Goal: Task Accomplishment & Management: Manage account settings

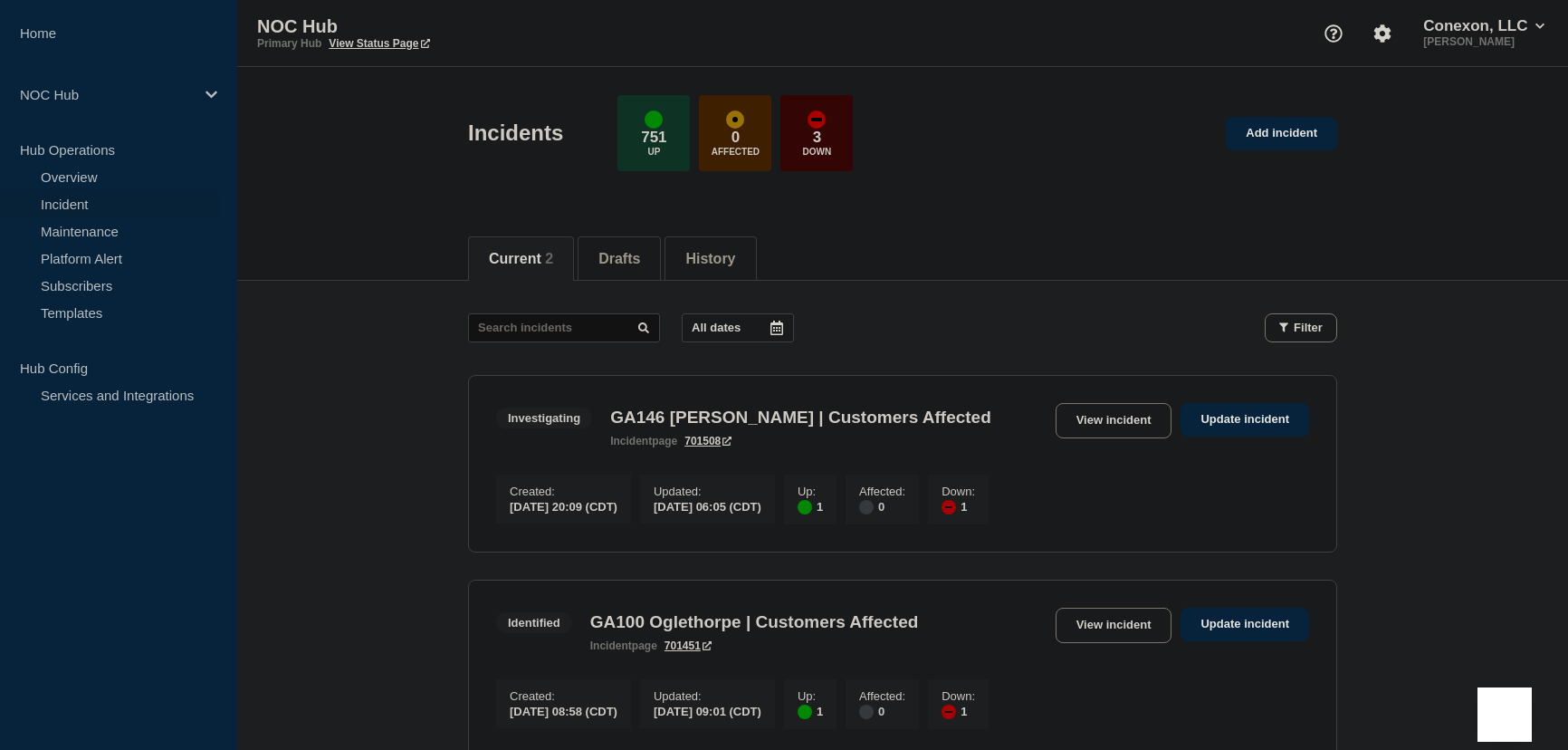
click at [373, 471] on main "All dates Filter Investigating 1 Up 1 Down GA146 Lester | Customers Affected Cr…" at bounding box center [902, 532] width 1331 height 503
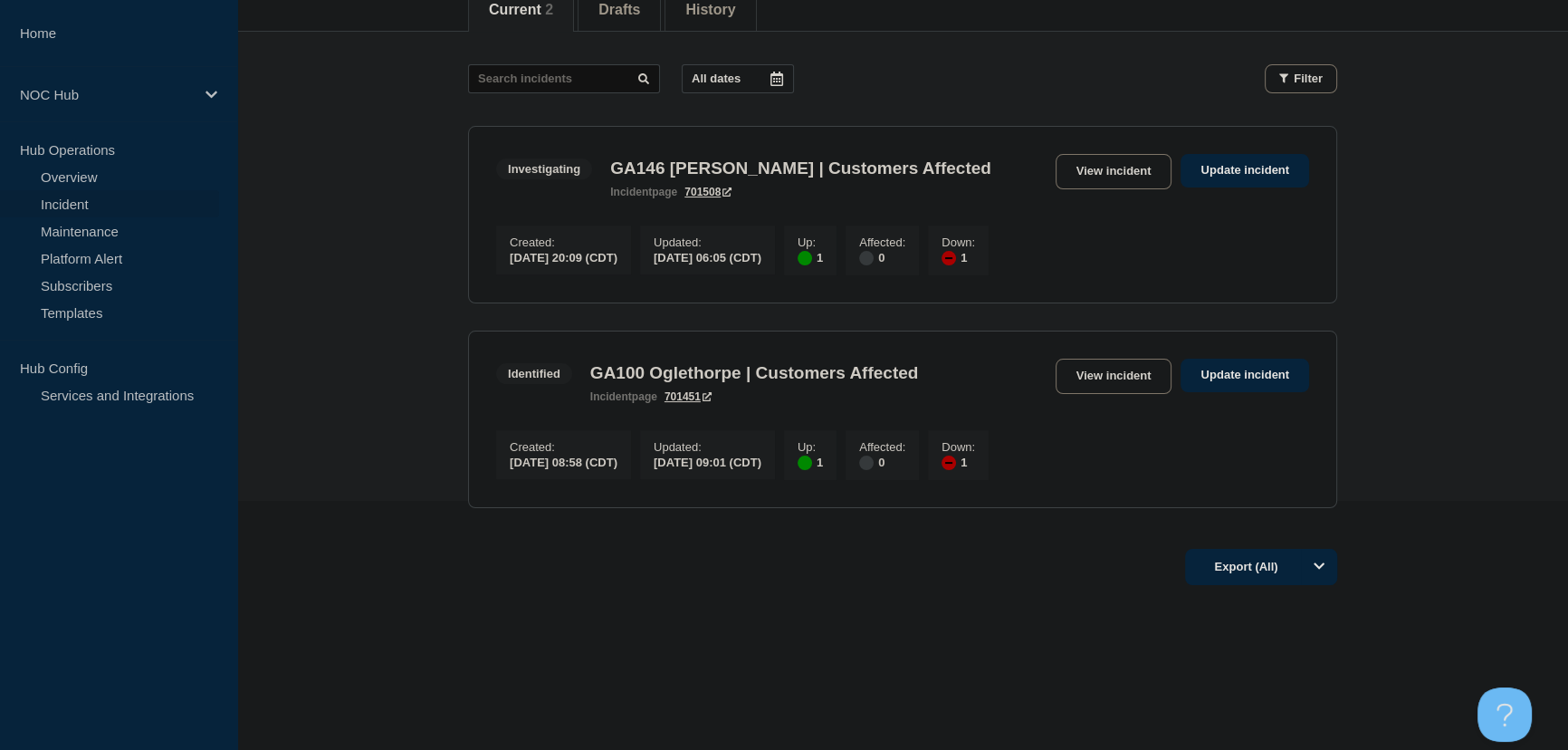
scroll to position [258, 0]
click at [1084, 381] on link "View incident" at bounding box center [1114, 376] width 117 height 35
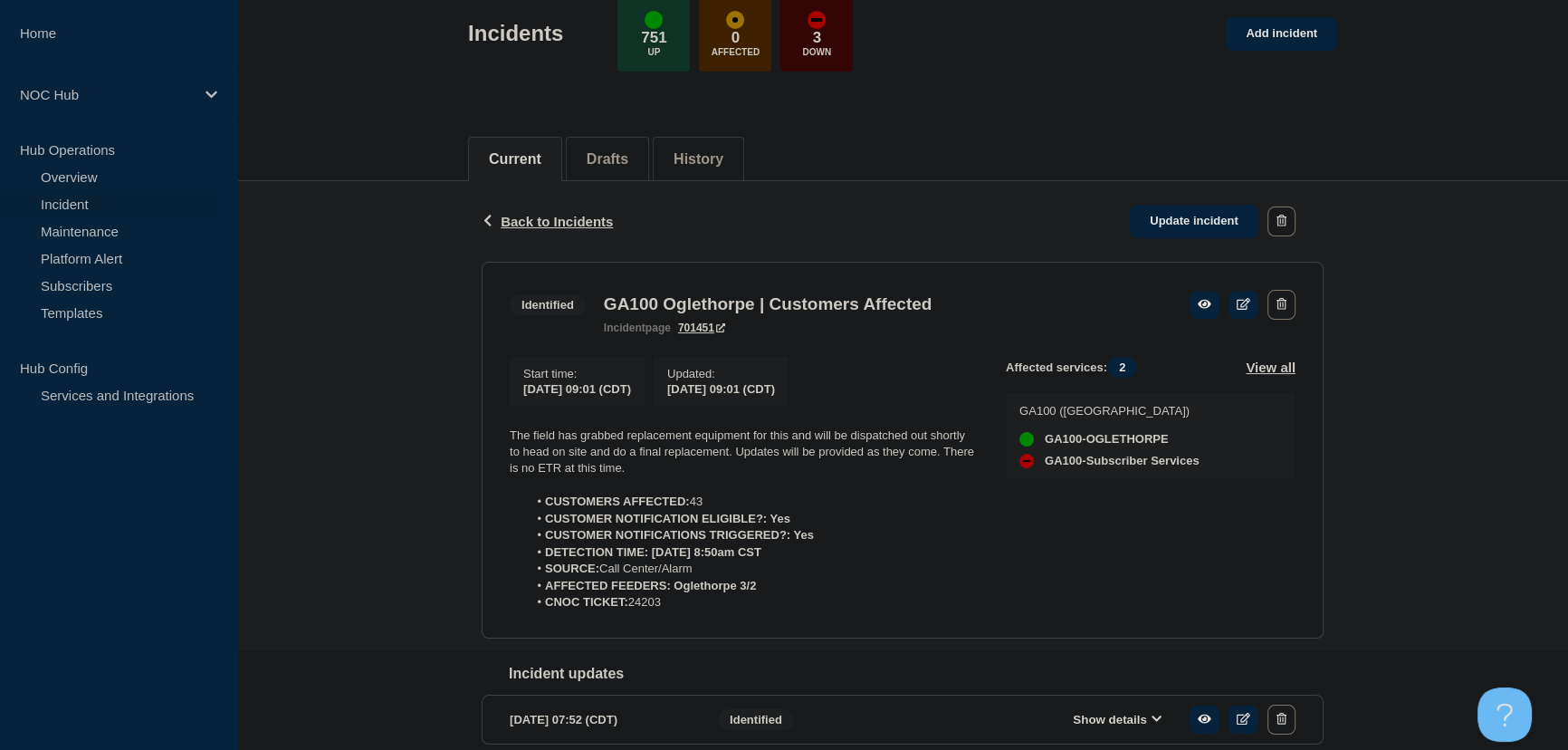
scroll to position [247, 0]
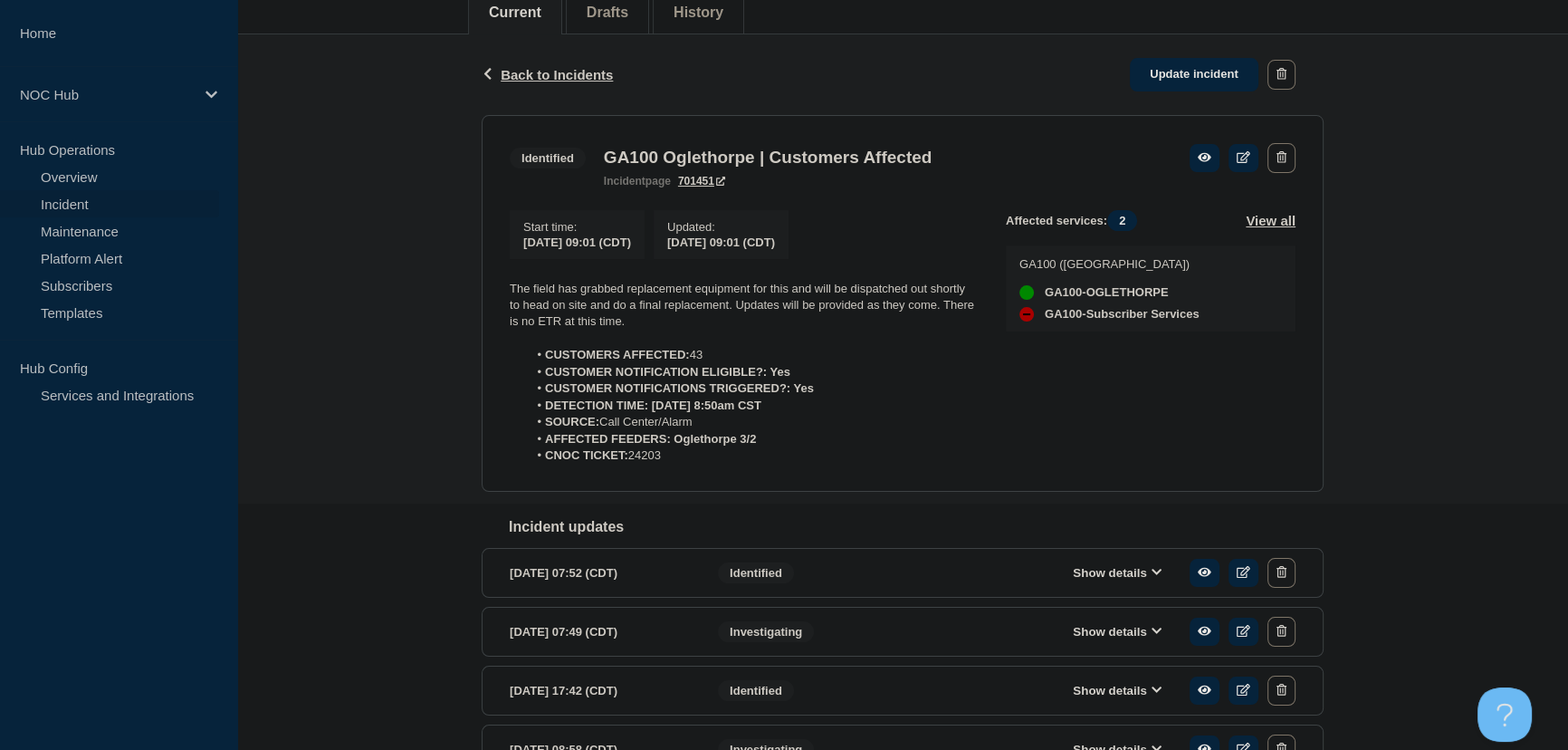
drag, startPoint x: 631, startPoint y: 444, endPoint x: 453, endPoint y: 297, distance: 230.9
click at [453, 297] on div "Back Back to Incidents Update incident Identified GA100 Oglethorpe | Customers …" at bounding box center [902, 432] width 1331 height 797
copy div "The field has grabbed replacement equipment for this and will be dispatched out…"
click at [1195, 69] on link "Update incident" at bounding box center [1194, 75] width 128 height 33
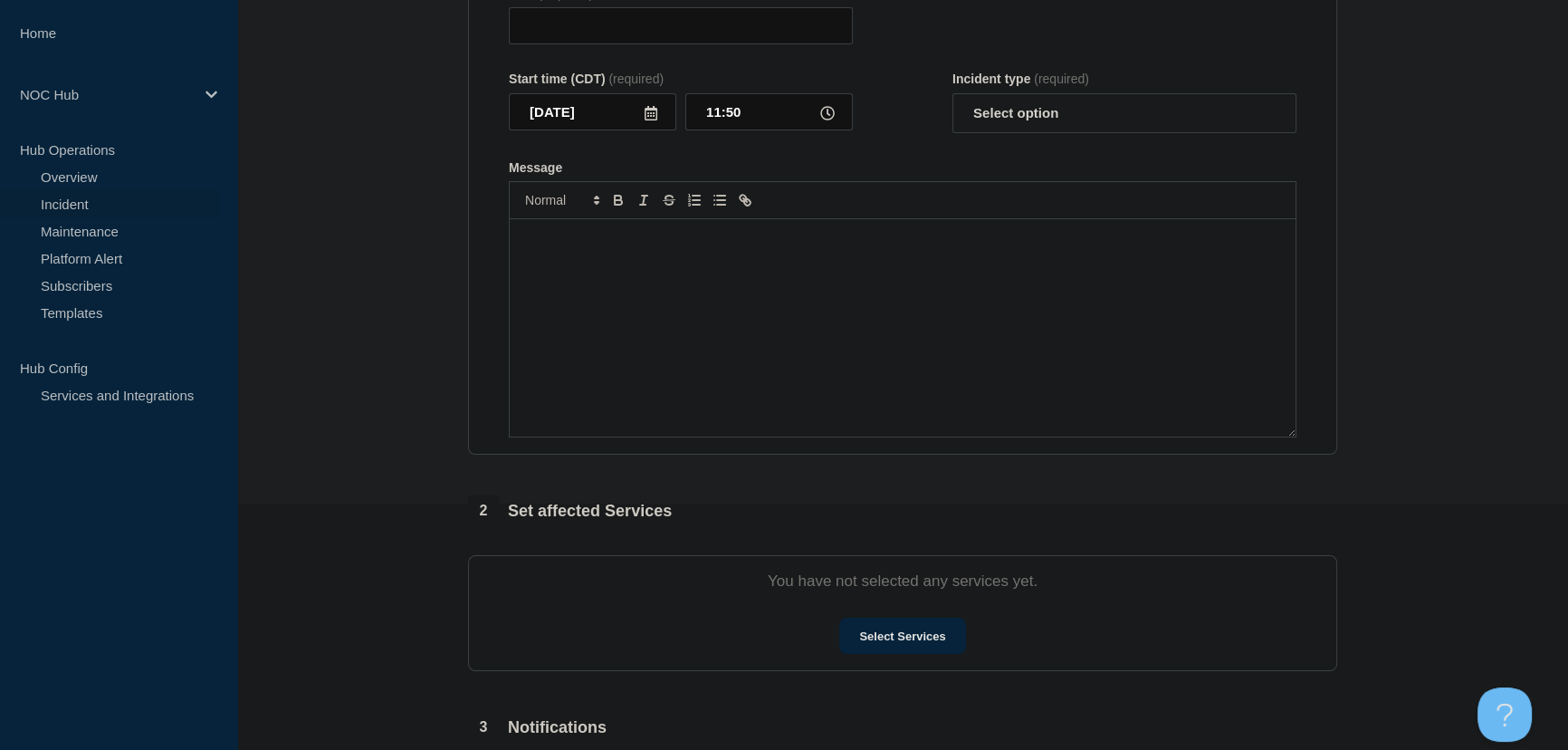
type input "GA100 Oglethorpe | Customers Affected"
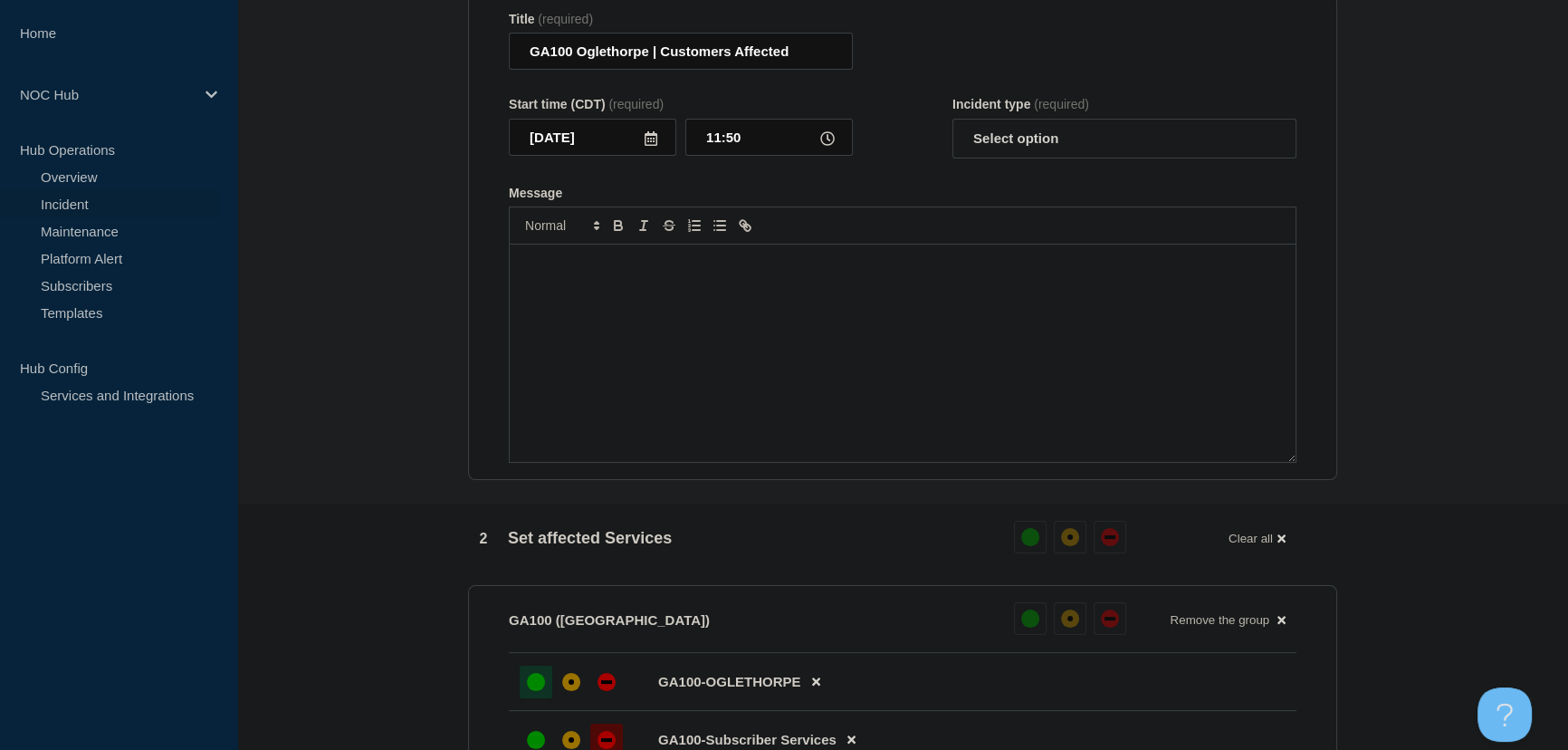
click at [723, 293] on div "Message" at bounding box center [902, 354] width 785 height 218
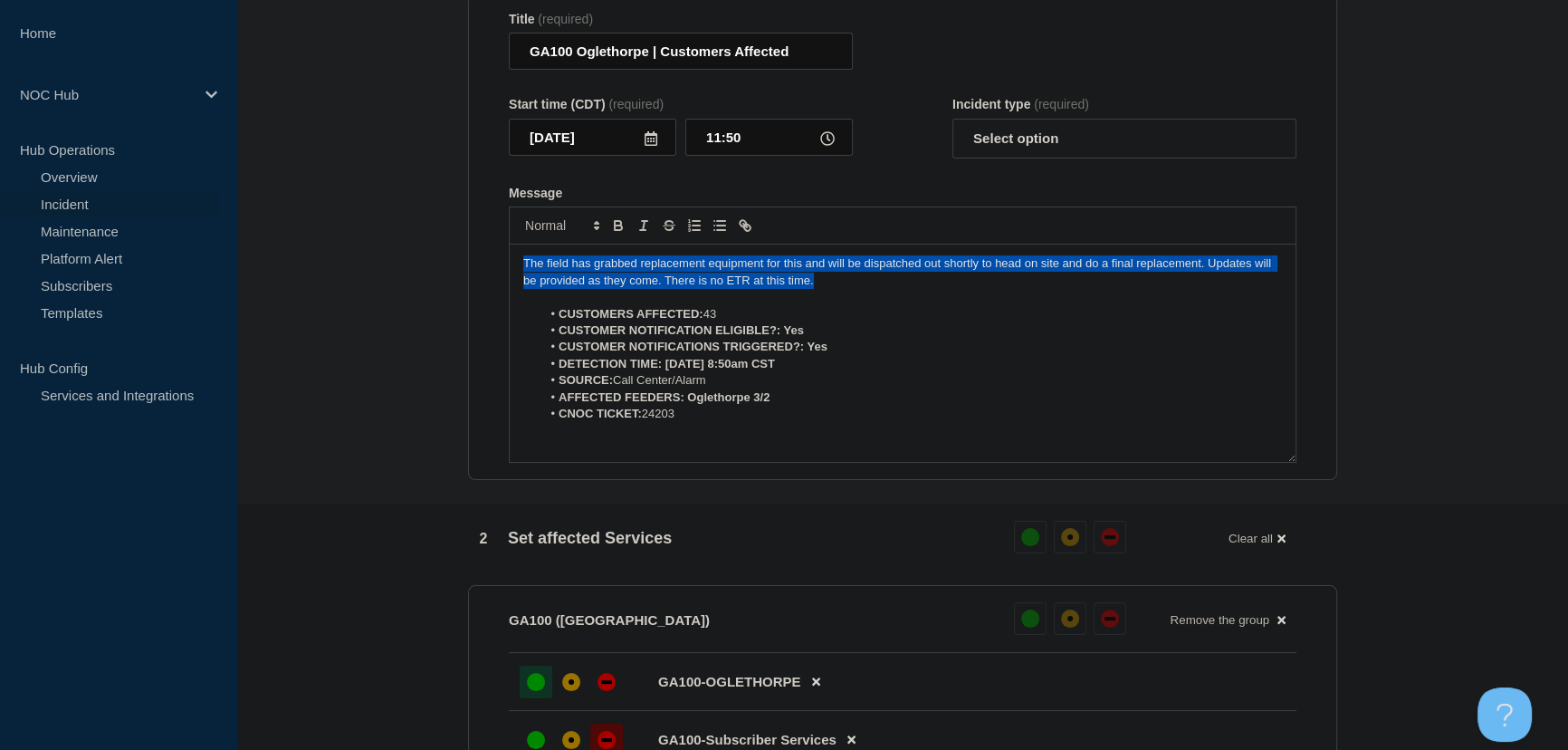
drag, startPoint x: 861, startPoint y: 290, endPoint x: 400, endPoint y: 260, distance: 462.0
click at [400, 260] on section "1 Provide details Title (required) GA100 Oglethorpe | Customers Affected Start …" at bounding box center [902, 721] width 1331 height 1573
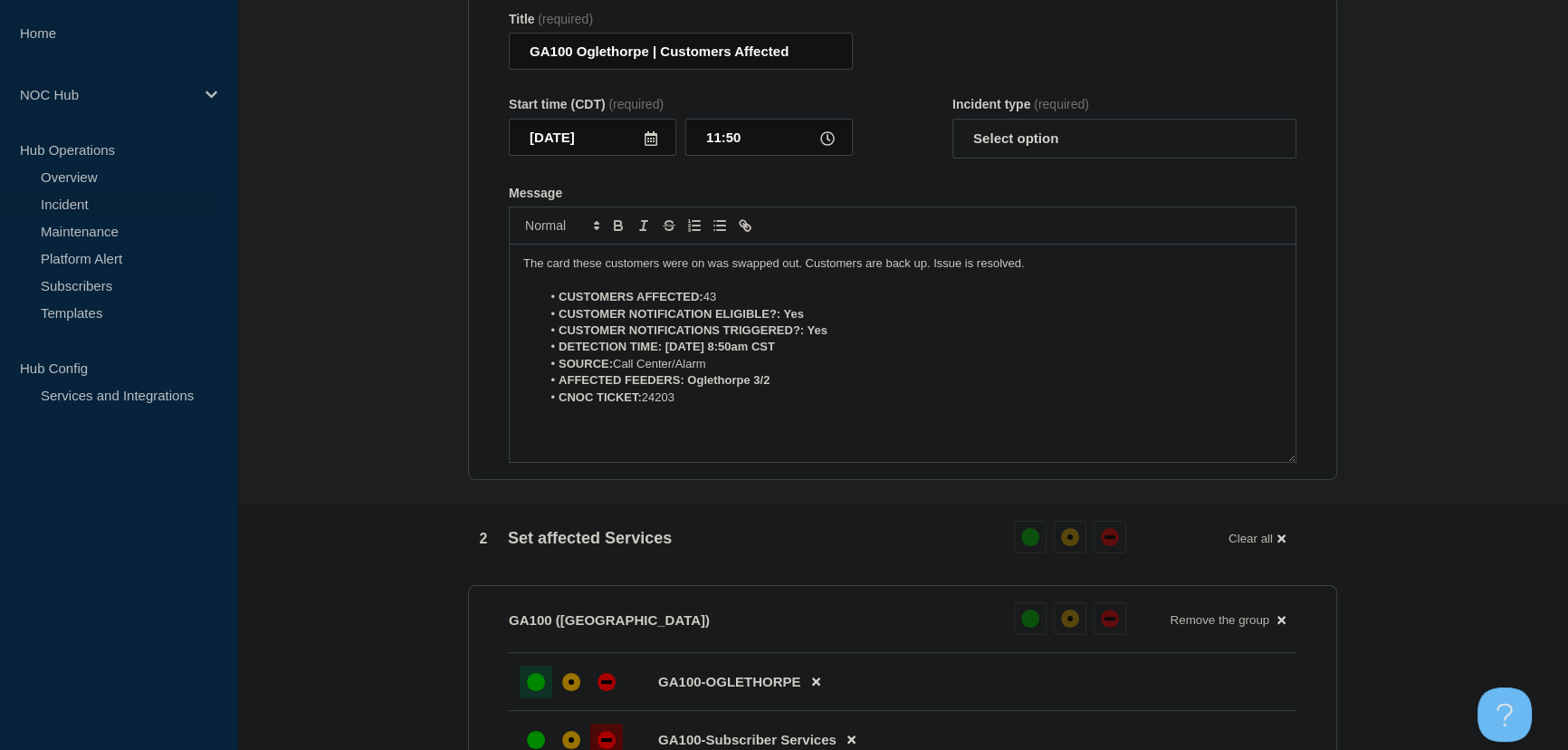
click at [1010, 168] on form "Title (required) GA100 Oglethorpe | Customers Affected Start time (CDT) (requir…" at bounding box center [902, 237] width 787 height 452
click at [1010, 154] on select "Select option Investigating Identified Monitoring Resolved" at bounding box center [1124, 138] width 344 height 40
select select "resolved"
click at [952, 127] on select "Select option Investigating Identified Monitoring Resolved" at bounding box center [1124, 138] width 344 height 40
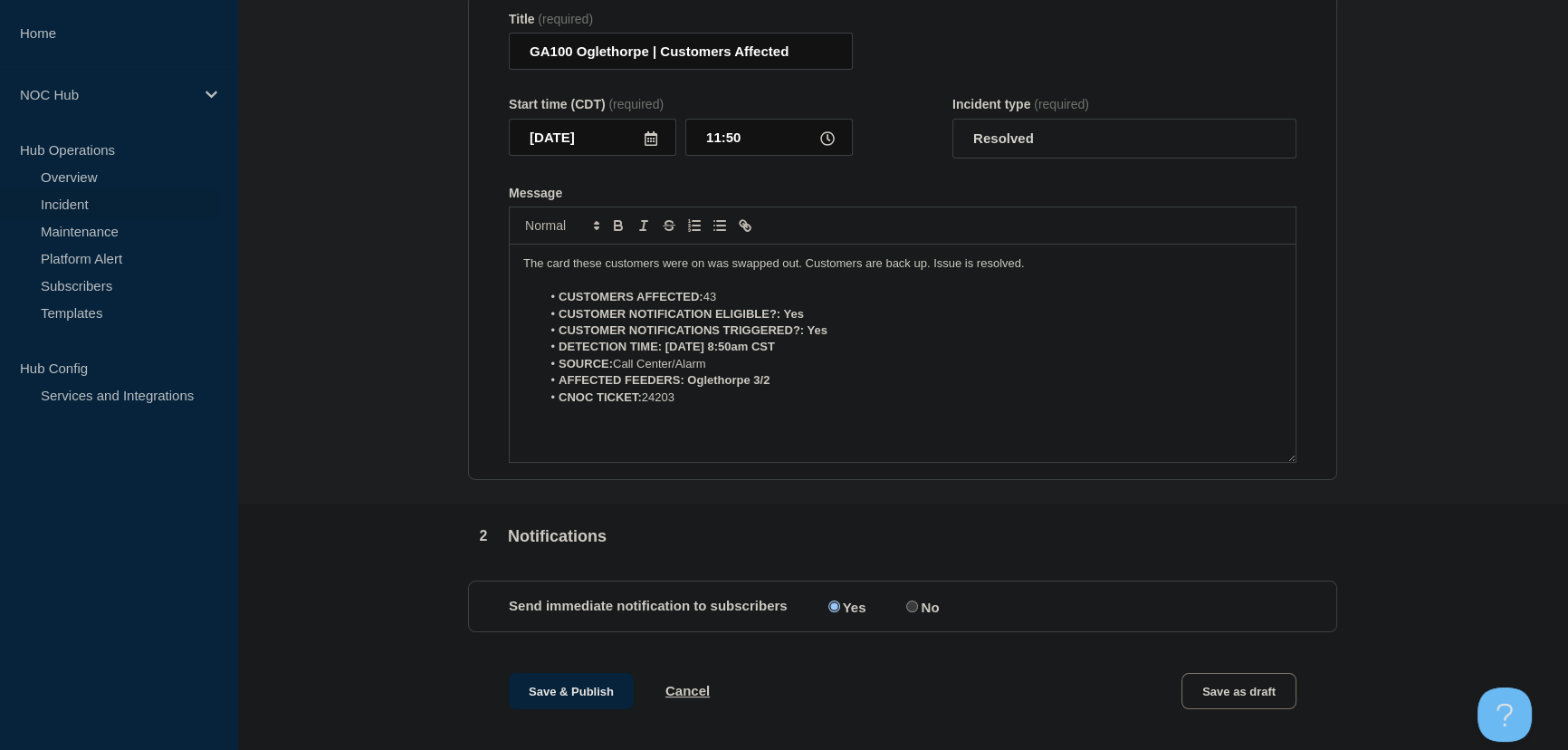
click at [943, 196] on div "Message" at bounding box center [902, 192] width 787 height 15
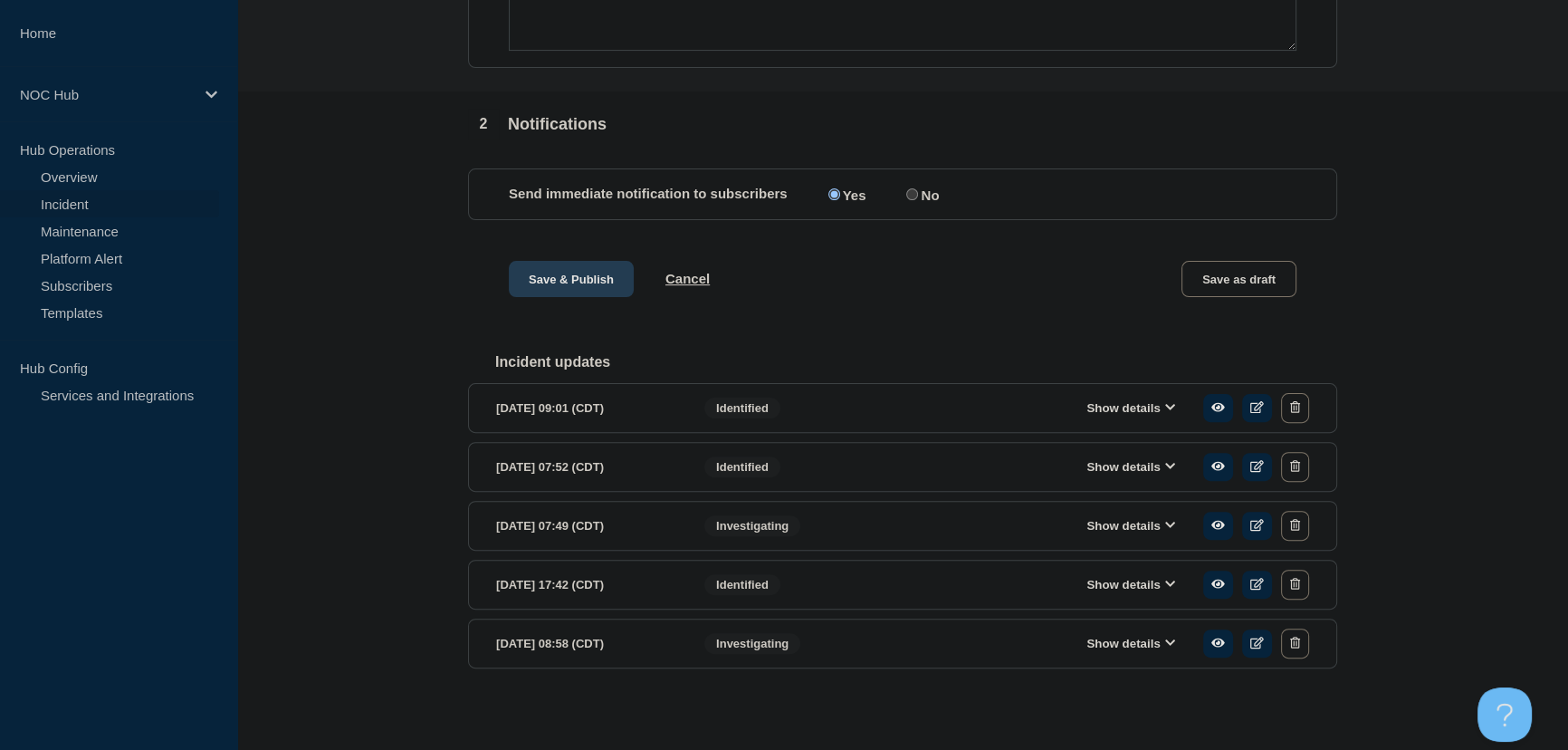
click at [558, 297] on button "Save & Publish" at bounding box center [571, 279] width 125 height 36
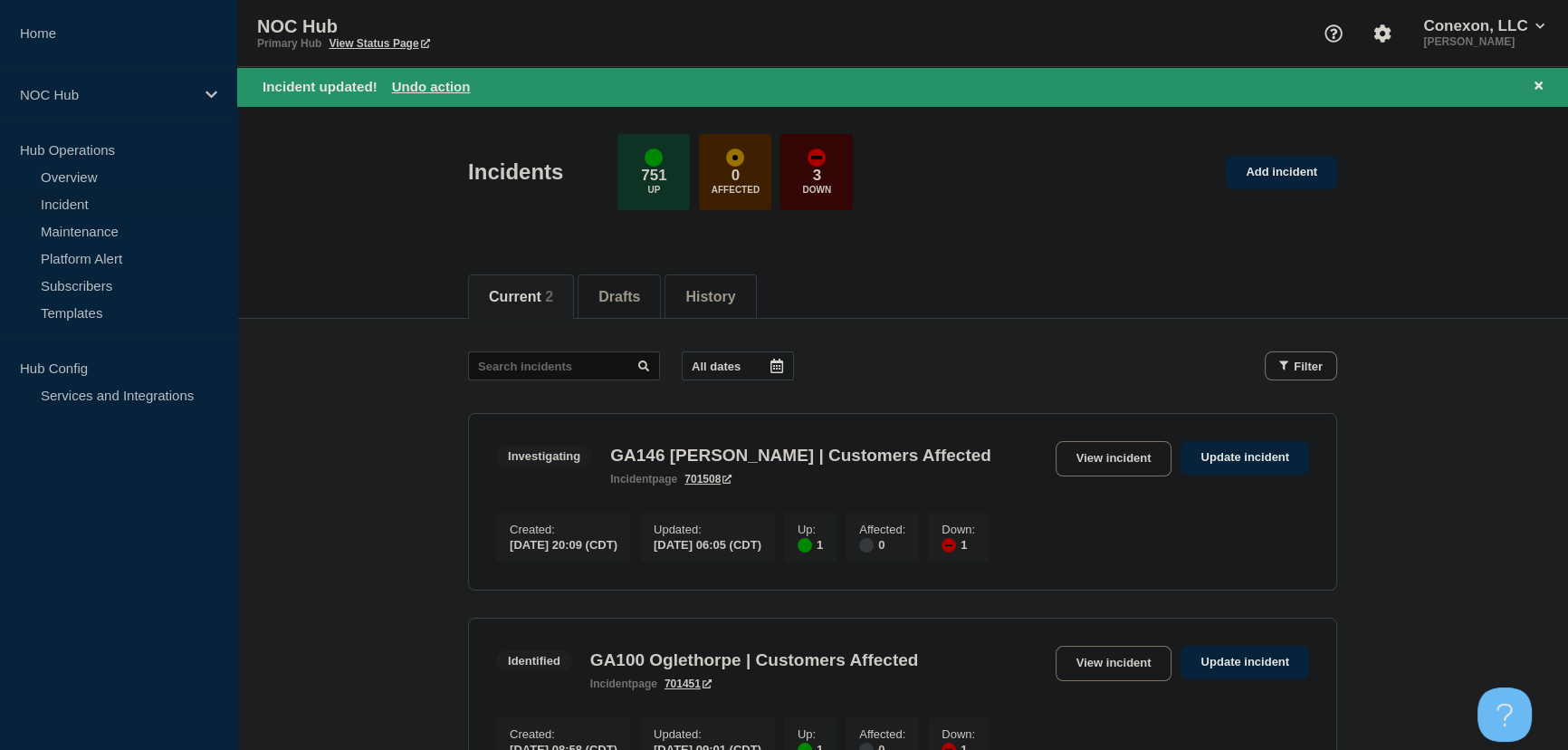
click at [380, 415] on main "All dates Filter Investigating 1 Up 1 Down GA146 Lester | Customers Affected Cr…" at bounding box center [902, 570] width 1331 height 503
click at [1101, 460] on link "View incident" at bounding box center [1114, 459] width 117 height 35
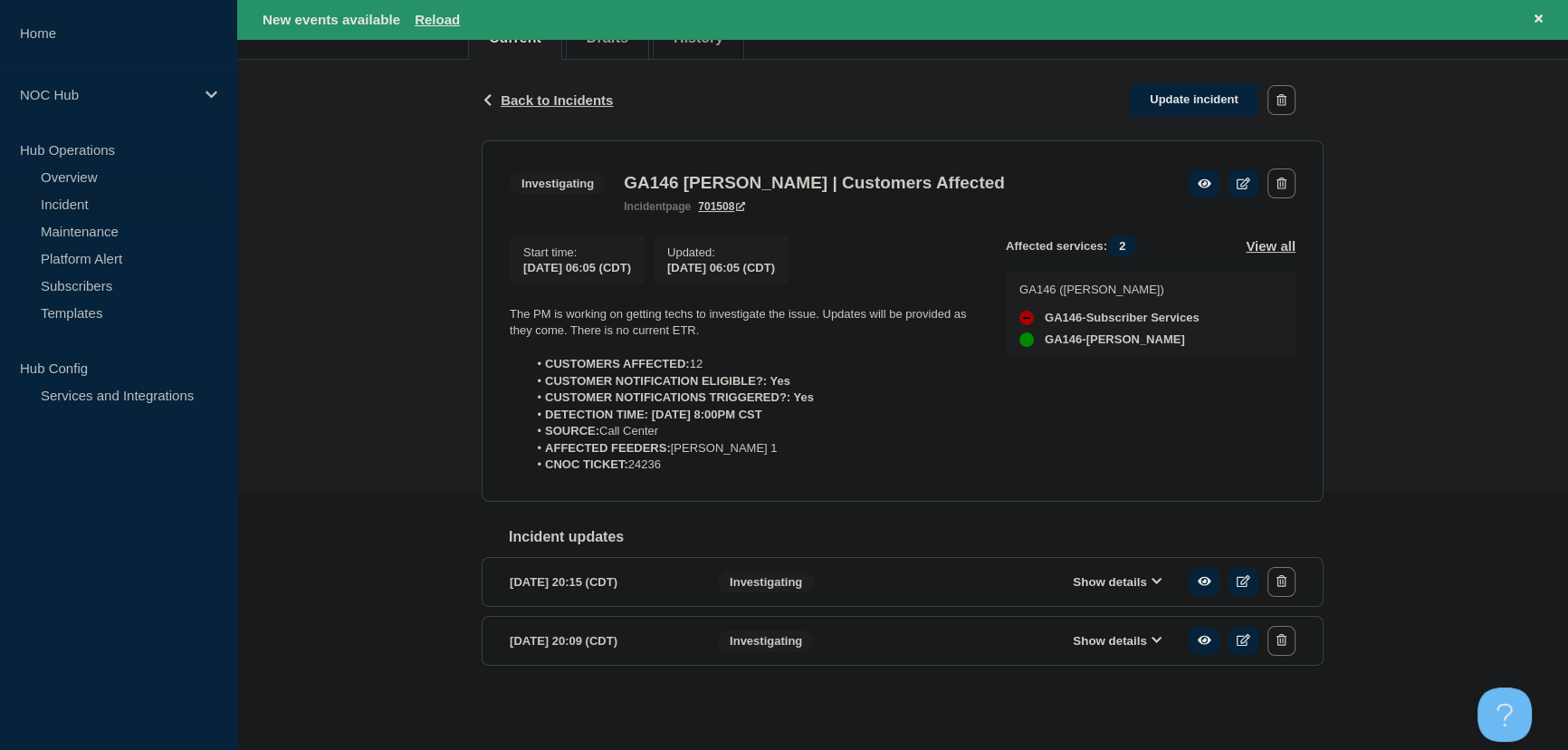
scroll to position [266, 0]
drag, startPoint x: 670, startPoint y: 464, endPoint x: 488, endPoint y: 304, distance: 242.3
click at [488, 304] on section "Investigating GA146 Lester | Customers Affected incident page 701508 Start time…" at bounding box center [902, 322] width 842 height 361
copy div "The PM is working on getting techs to investigate the issue. Updates will be pr…"
click at [1164, 88] on link "Update incident" at bounding box center [1194, 100] width 128 height 33
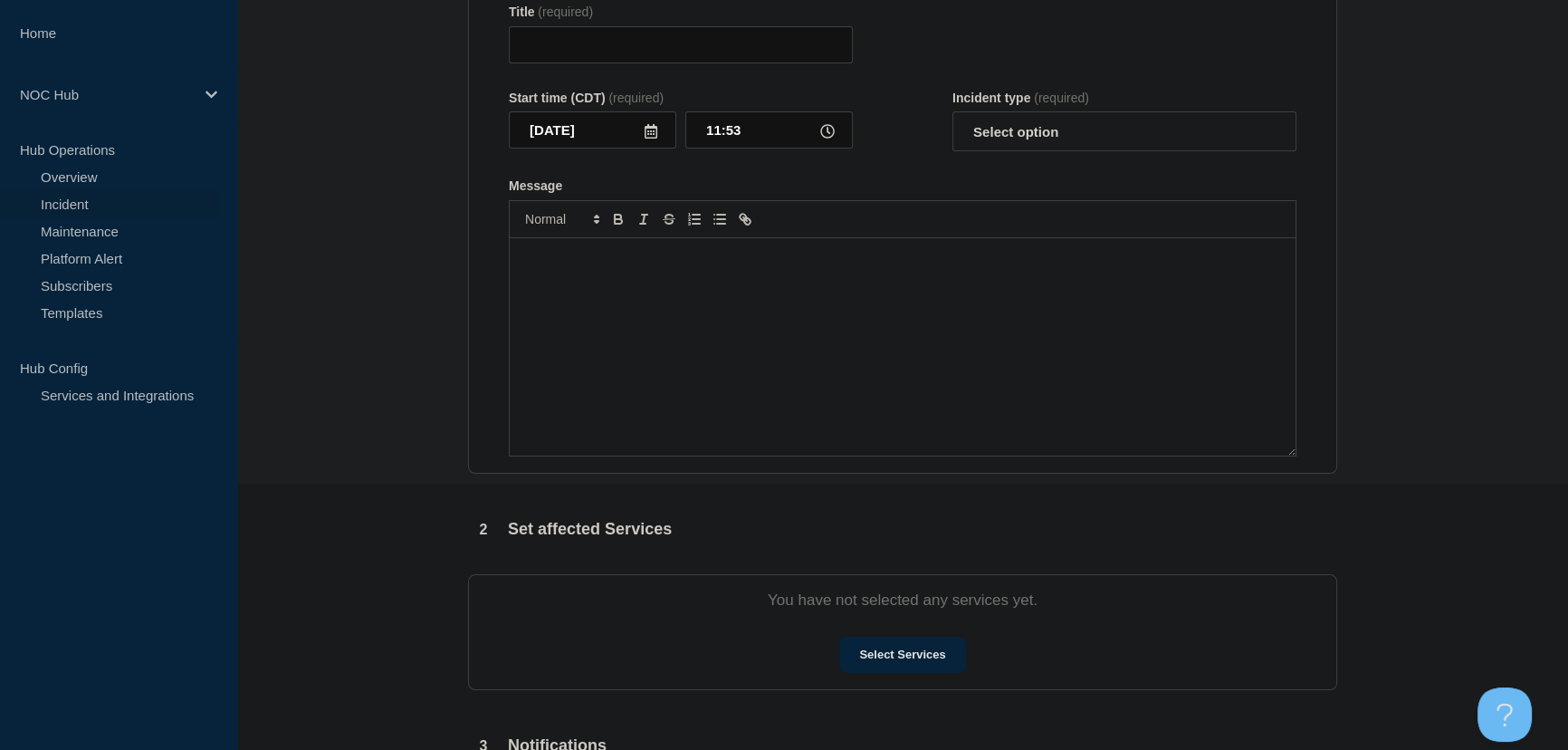
type input "GA146 [PERSON_NAME] | Customers Affected"
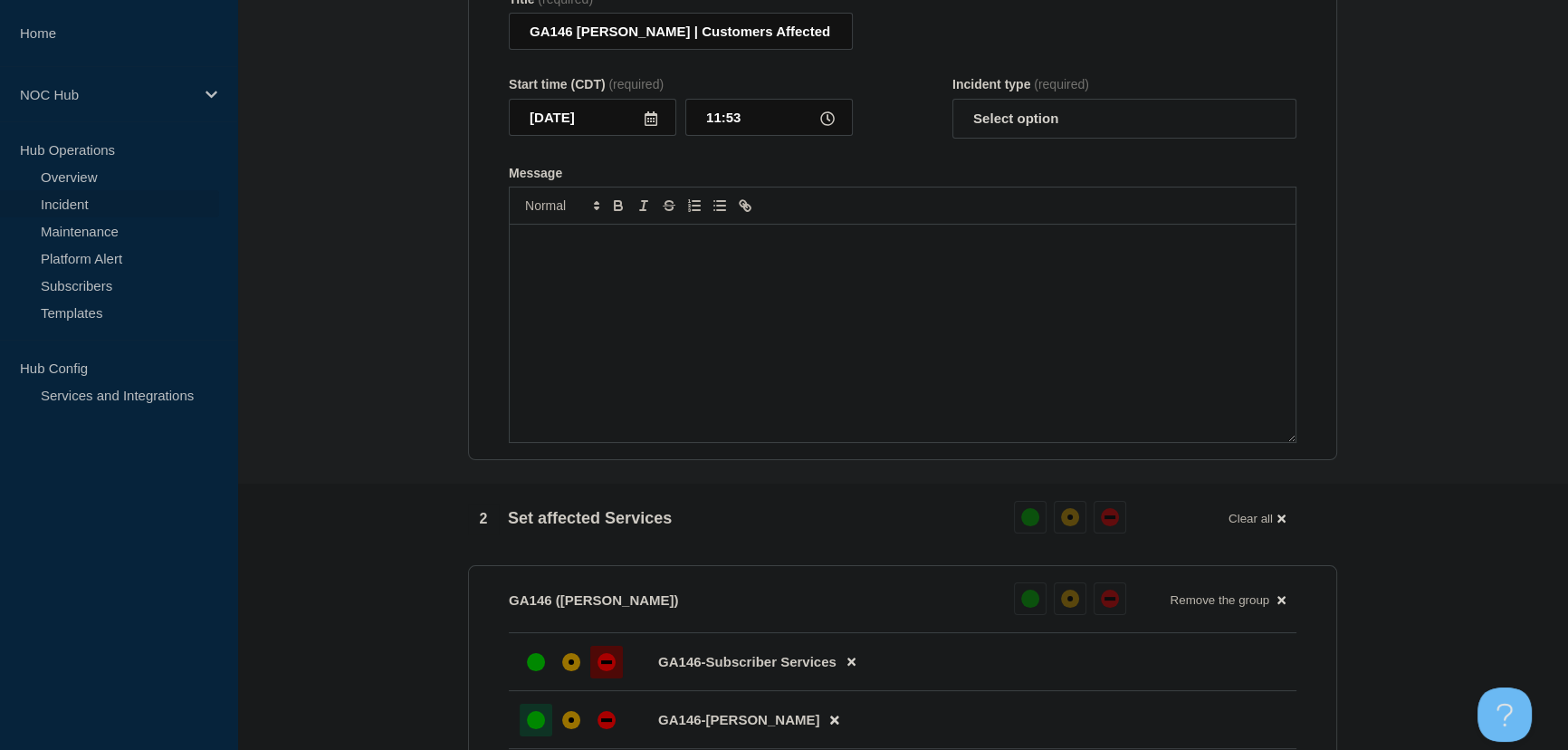
click at [709, 299] on div "Message" at bounding box center [902, 333] width 785 height 218
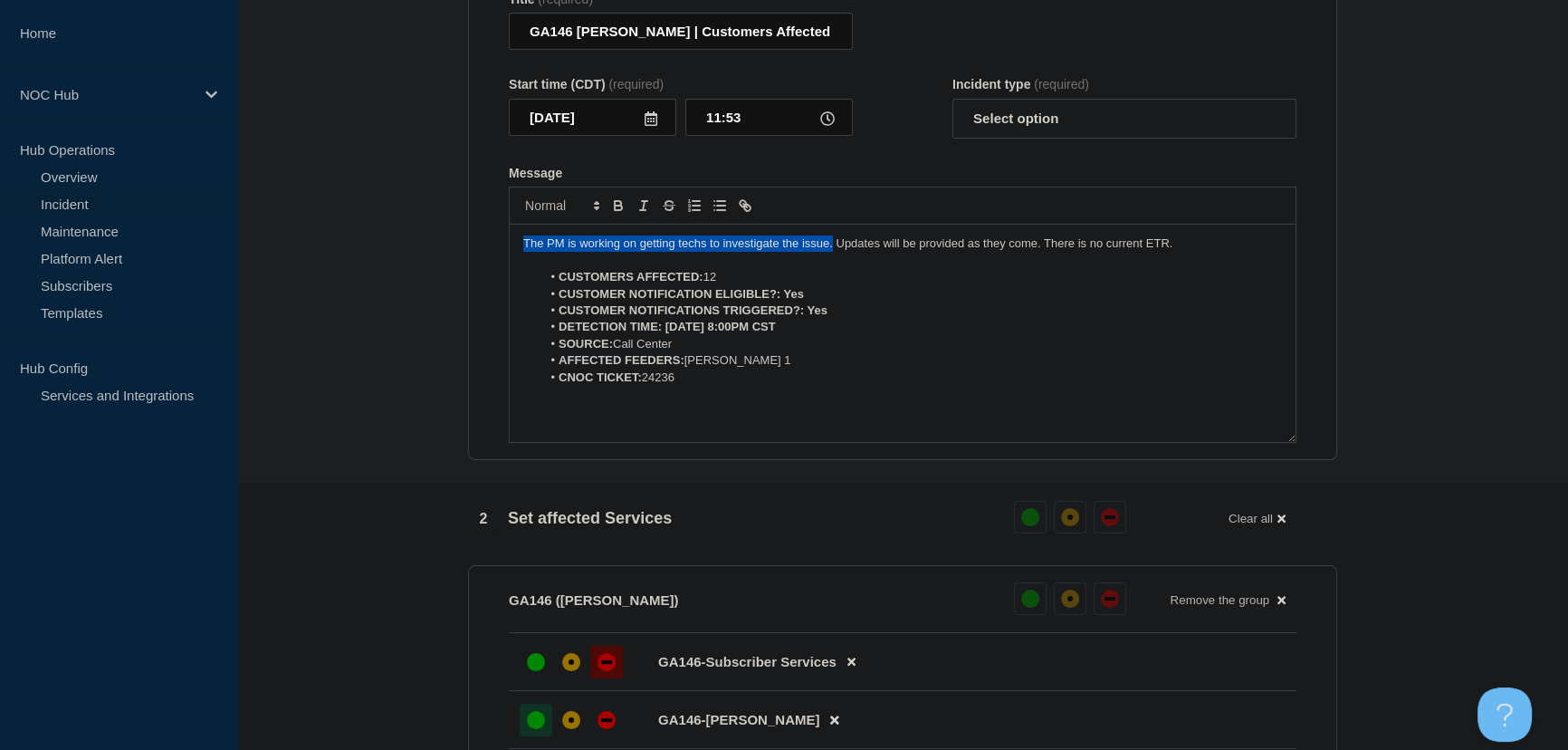
drag, startPoint x: 831, startPoint y: 254, endPoint x: 495, endPoint y: 256, distance: 336.0
click at [495, 256] on section "Title (required) GA146 Lester | Customers Affected Start time (CDT) (required) …" at bounding box center [902, 218] width 869 height 487
click at [978, 135] on select "Select option Investigating Identified Monitoring Resolved" at bounding box center [1124, 119] width 344 height 40
select select "identified"
click at [952, 108] on select "Select option Investigating Identified Monitoring Resolved" at bounding box center [1124, 119] width 344 height 40
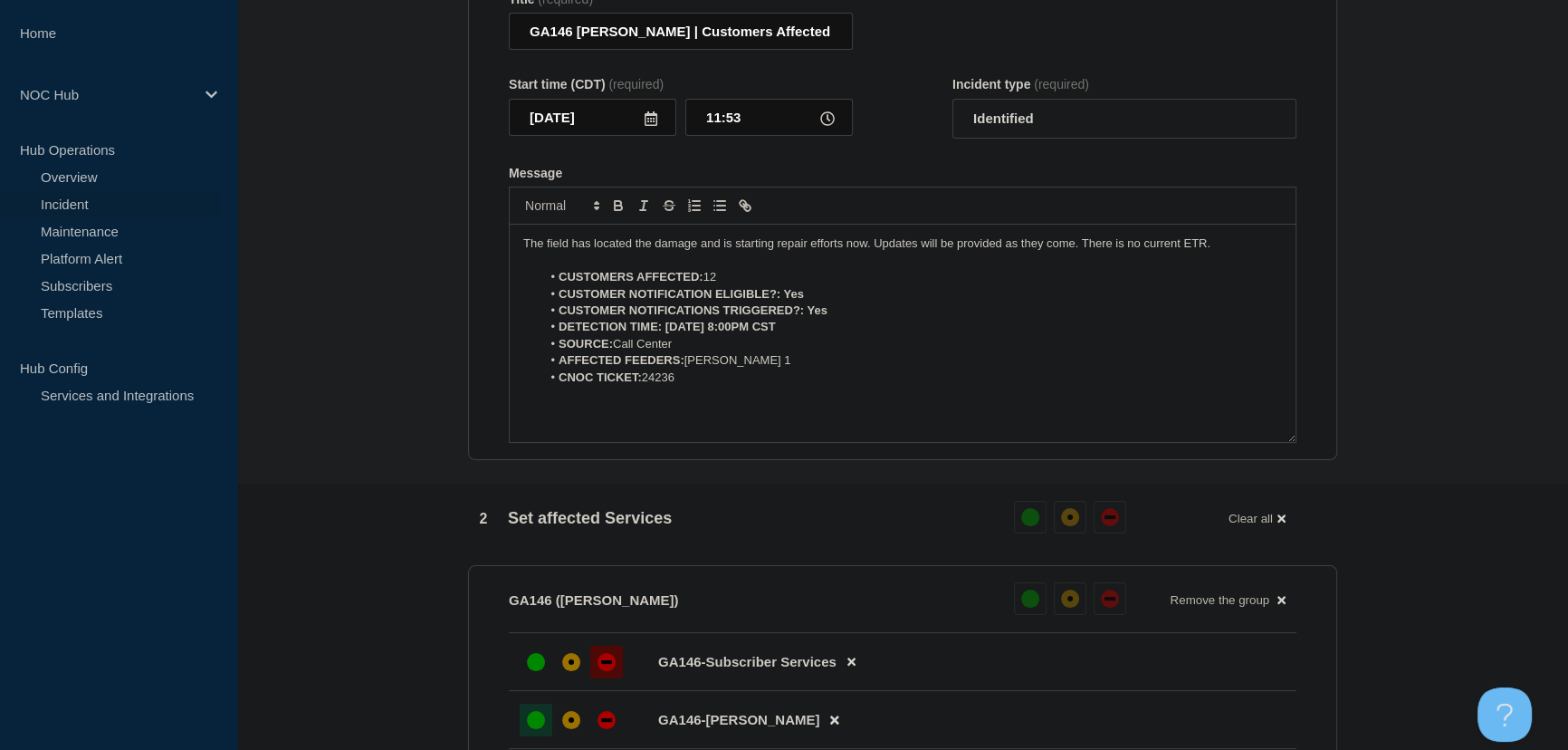
click at [942, 153] on form "Title (required) GA146 Lester | Customers Affected Start time (CDT) (required) …" at bounding box center [902, 218] width 787 height 452
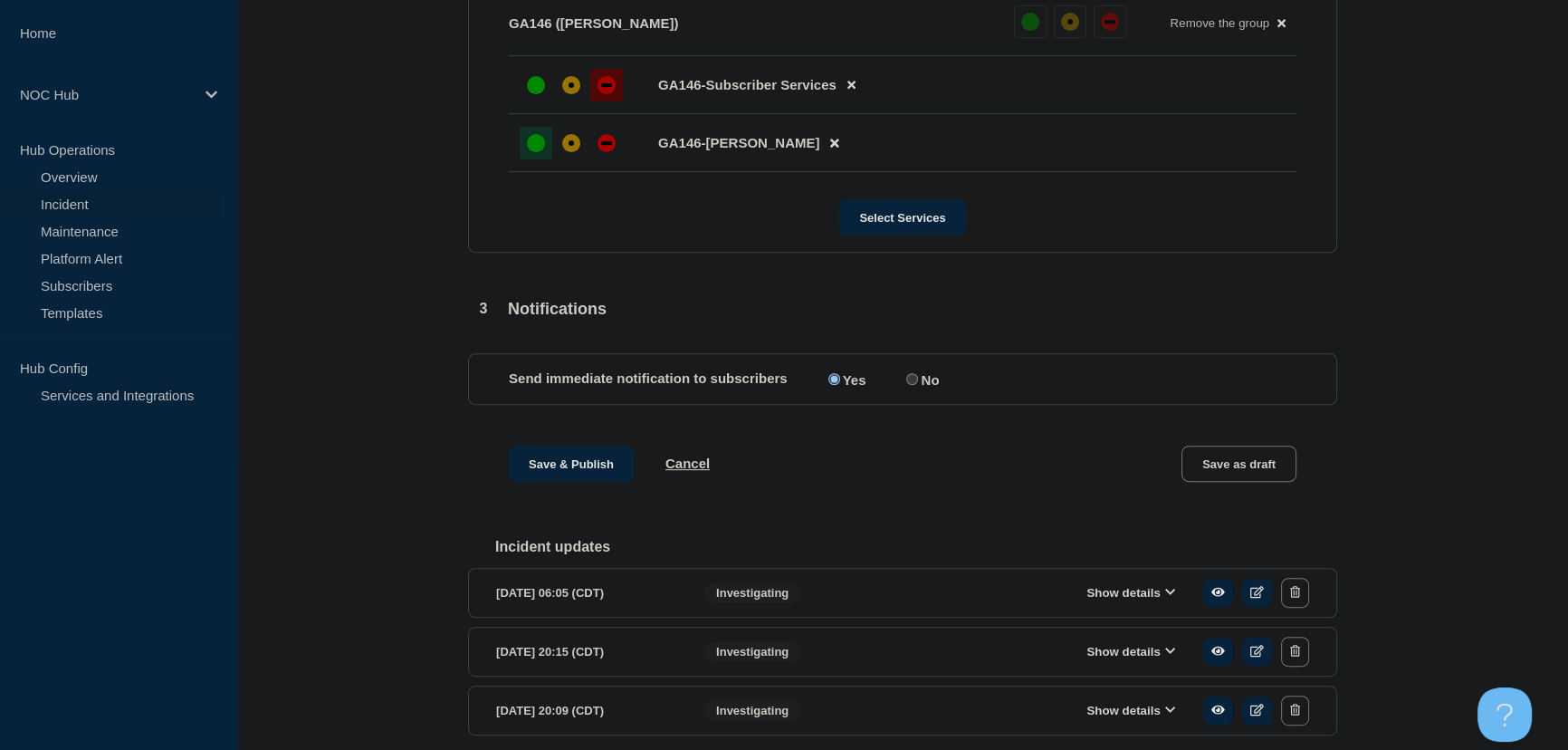
scroll to position [923, 0]
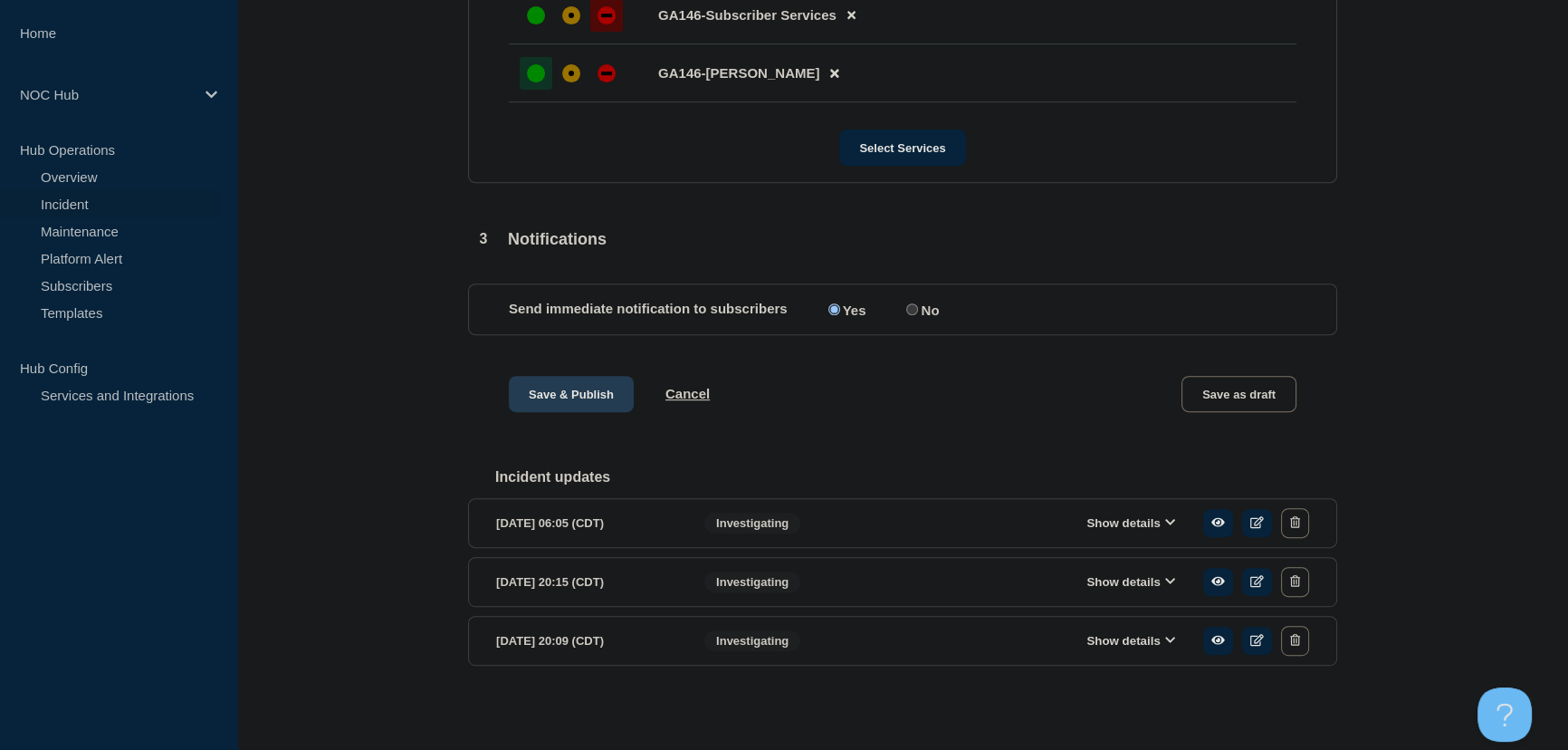
click at [584, 386] on button "Save & Publish" at bounding box center [571, 393] width 125 height 36
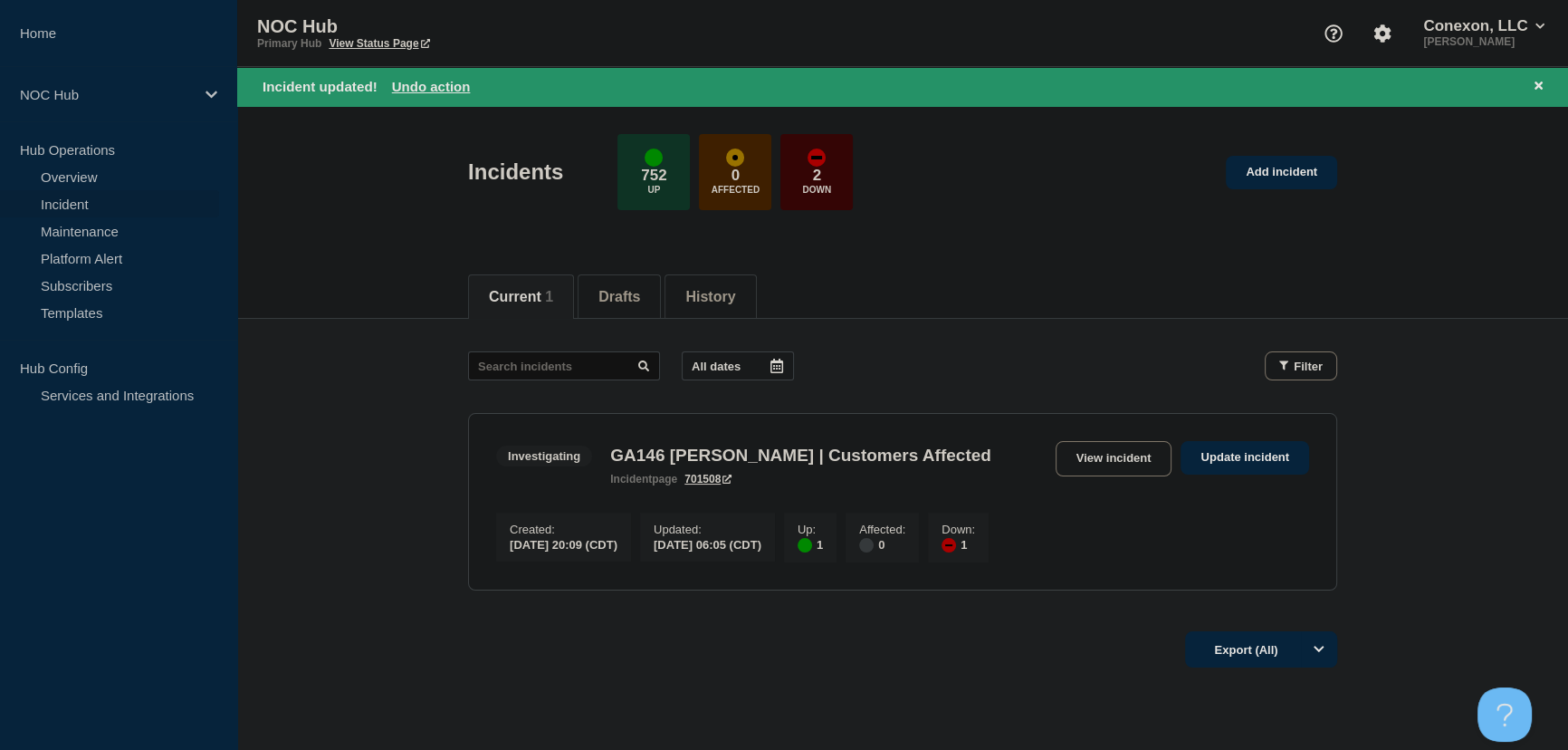
click at [376, 443] on main "All dates Filter Investigating 1 Up 1 Down GA146 Lester | Customers Affected Cr…" at bounding box center [902, 468] width 1331 height 299
